Goal: Check status: Check status

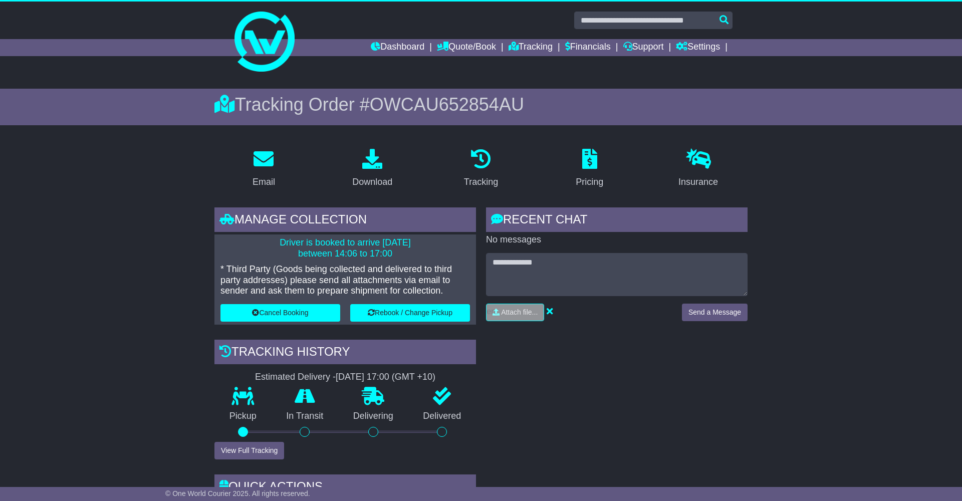
scroll to position [1, 1]
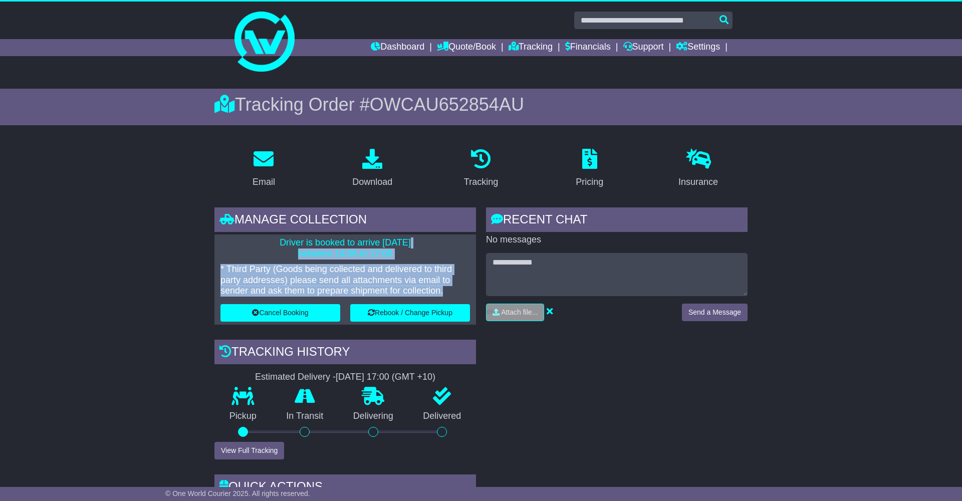
drag, startPoint x: 396, startPoint y: 286, endPoint x: 196, endPoint y: 234, distance: 206.5
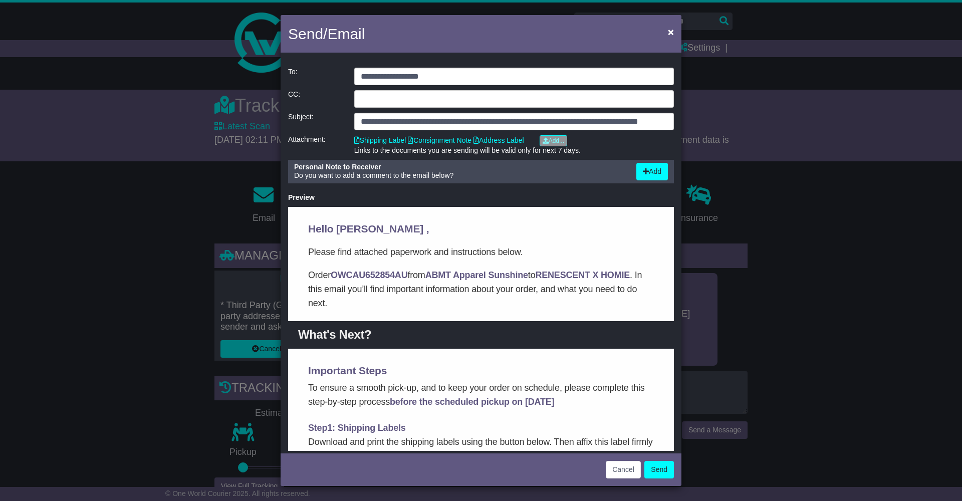
click at [656, 472] on button "Send" at bounding box center [659, 470] width 30 height 18
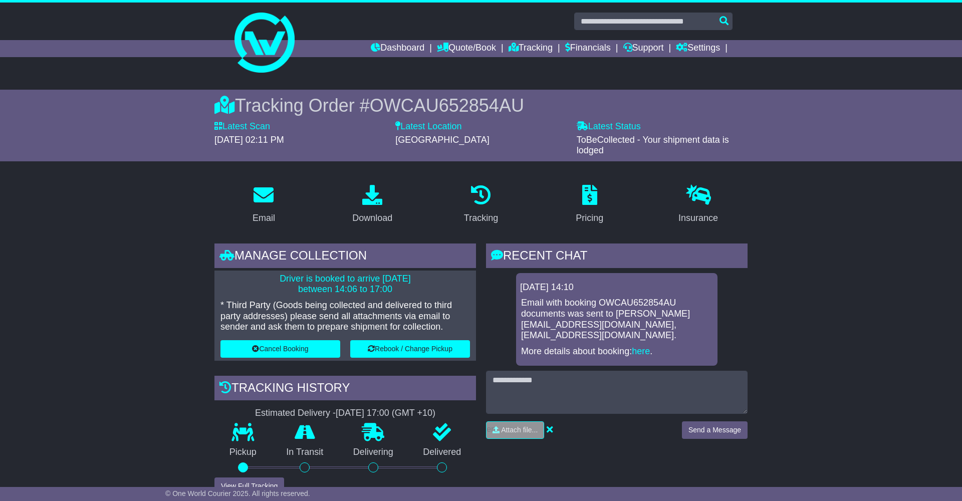
click at [371, 285] on p "Driver is booked to arrive 30 Sep 2025 between 14:06 to 17:00" at bounding box center [345, 285] width 250 height 22
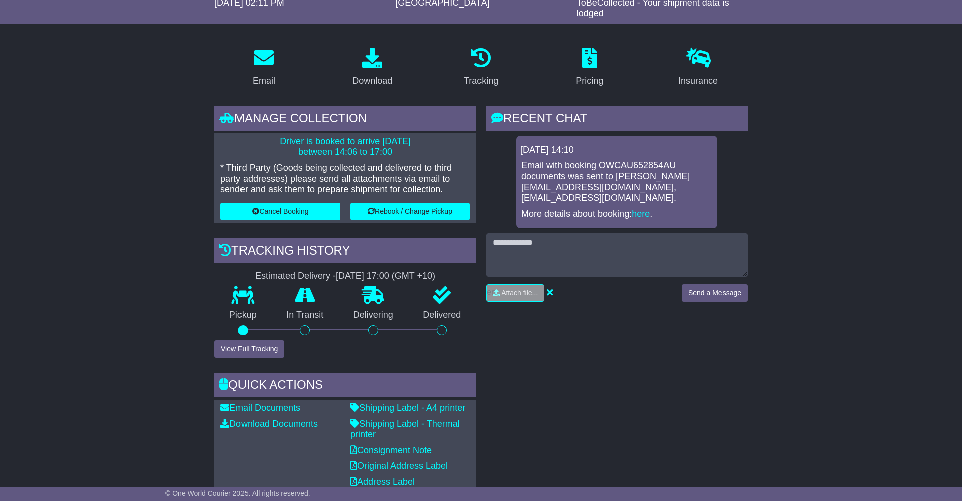
scroll to position [139, 0]
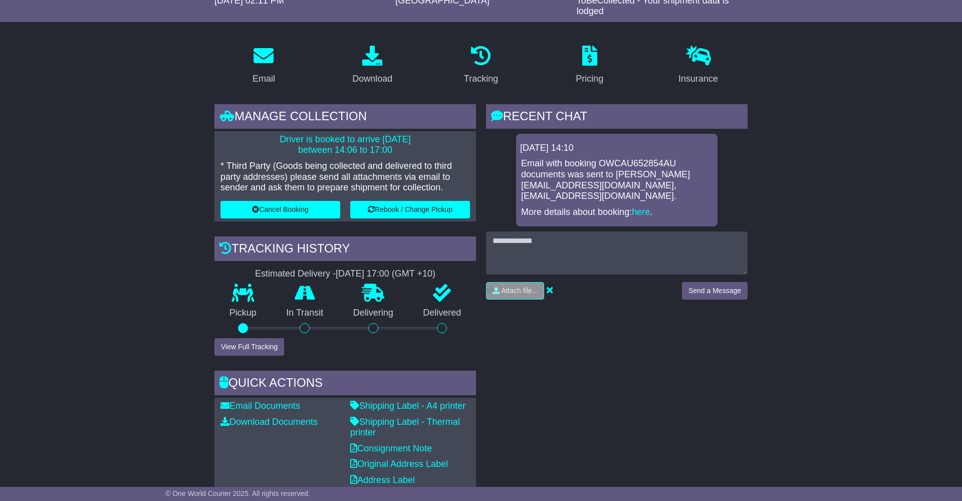
click at [250, 341] on button "View Full Tracking" at bounding box center [249, 347] width 70 height 18
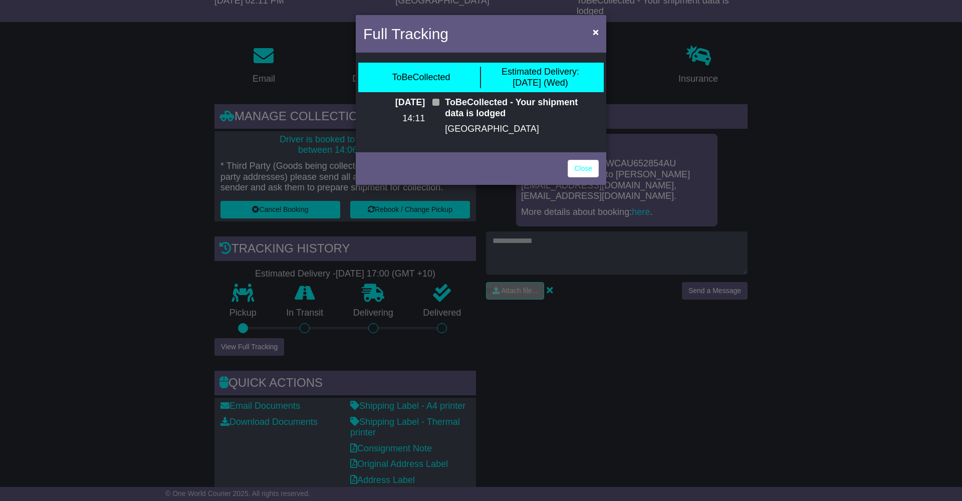
click at [435, 103] on span at bounding box center [435, 102] width 7 height 7
click at [583, 165] on link "Close" at bounding box center [583, 169] width 31 height 18
